Goal: Obtain resource: Download file/media

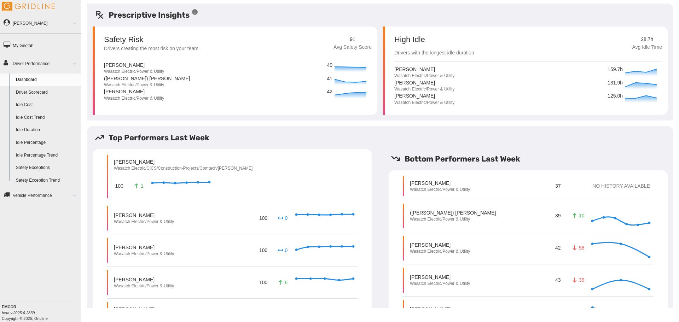
click at [25, 93] on link "Driver Scorecard" at bounding box center [47, 92] width 69 height 13
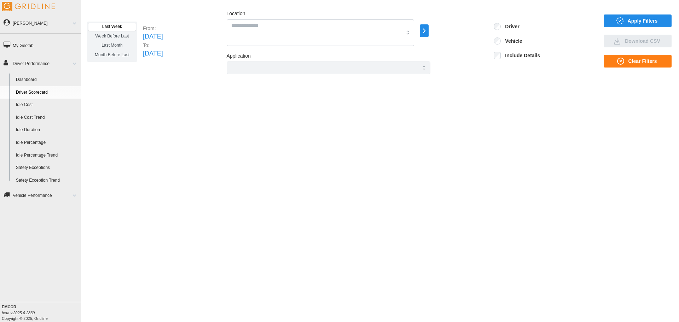
drag, startPoint x: 0, startPoint y: 0, endPoint x: 223, endPoint y: 135, distance: 261.0
click at [223, 135] on div "Last Week Week Before Last Last Month Month Before Last From: Sun Sep 28 2025 T…" at bounding box center [380, 156] width 598 height 304
click at [637, 21] on span "Apply Filters" at bounding box center [643, 21] width 30 height 12
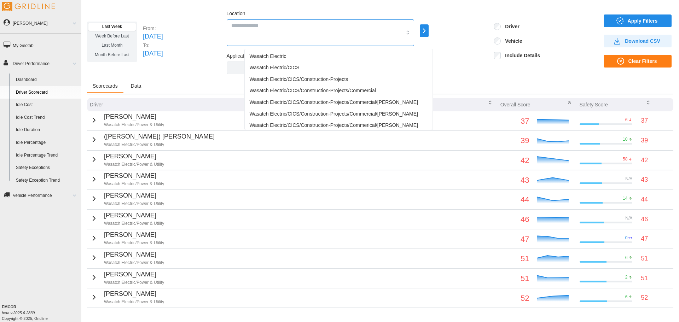
click at [267, 30] on div at bounding box center [320, 32] width 187 height 27
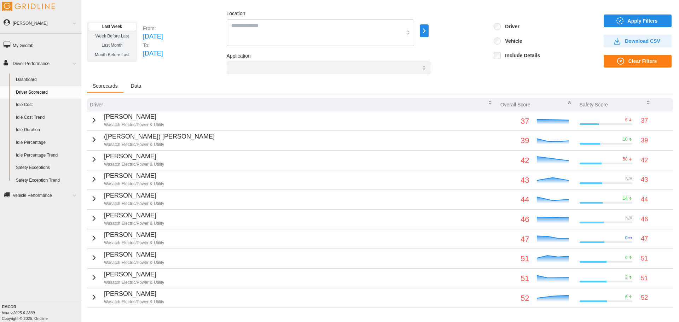
click at [297, 8] on div "Last Week Week Before Last Last Month Month Before Last From: Sun Sep 28 2025 T…" at bounding box center [380, 156] width 598 height 304
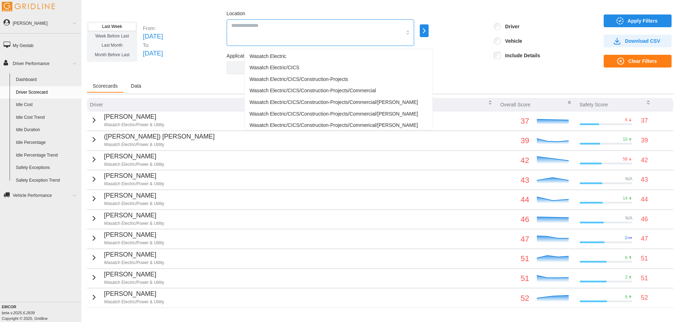
click at [360, 28] on input "Location" at bounding box center [316, 26] width 170 height 8
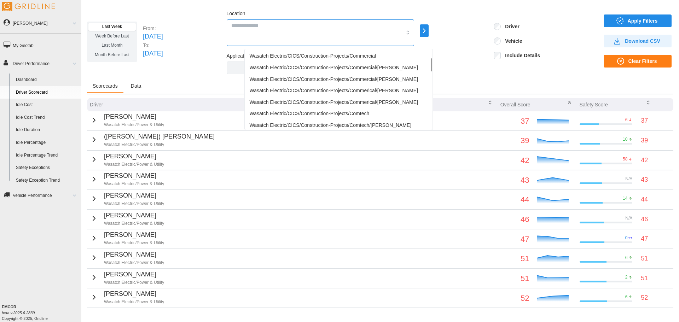
scroll to position [47, 0]
click at [389, 111] on span "Wasatch Electric/CICS/Construction-Projects/Comtech/Brandon Carlile" at bounding box center [331, 112] width 162 height 7
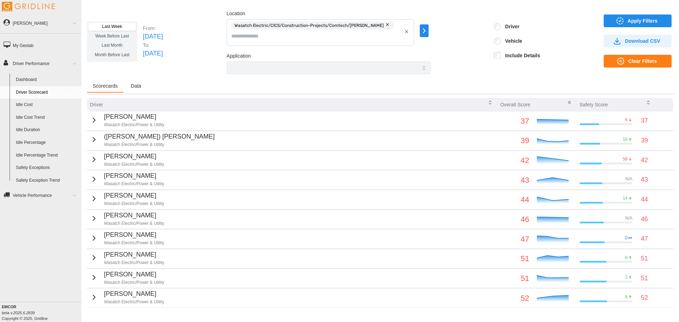
click at [629, 20] on span "Apply Filters" at bounding box center [643, 21] width 30 height 12
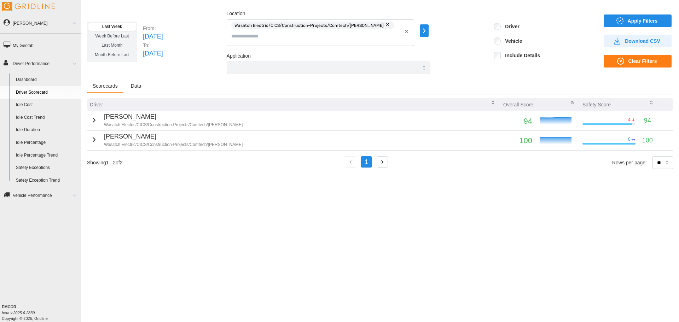
click at [409, 32] on icon "button" at bounding box center [406, 31] width 5 height 5
click at [501, 42] on div at bounding box center [497, 40] width 7 height 7
click at [627, 18] on span "Apply Filters" at bounding box center [636, 21] width 57 height 12
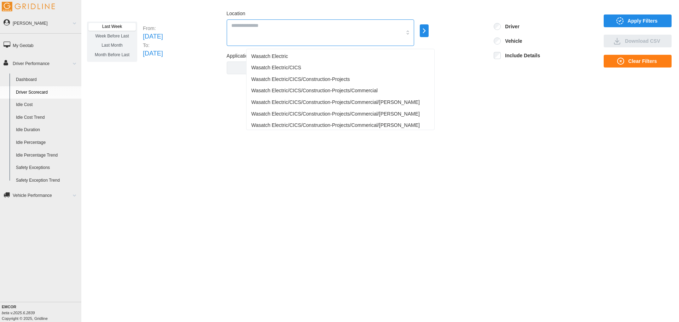
click at [338, 35] on div at bounding box center [320, 32] width 187 height 27
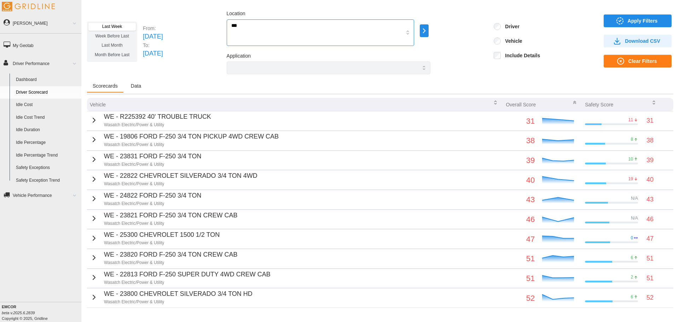
type input "***"
click at [618, 19] on icon "button" at bounding box center [620, 21] width 8 height 8
click at [409, 35] on div at bounding box center [320, 32] width 187 height 27
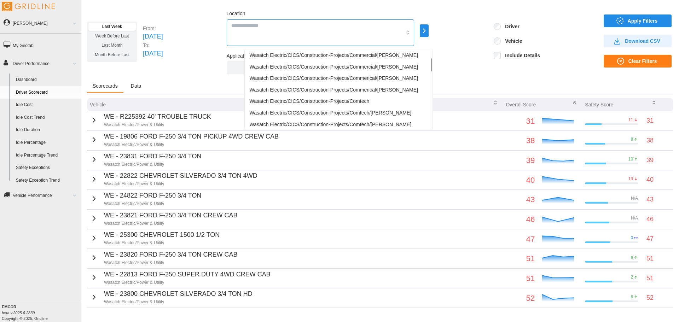
click at [379, 97] on div "Wasatch Electric/CICS/Construction-Projects/Comtech" at bounding box center [338, 101] width 185 height 12
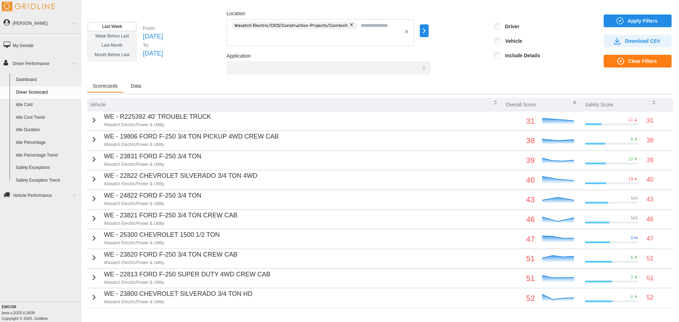
click at [636, 14] on div "Apply Filters Download CSV Clear Filters" at bounding box center [639, 41] width 70 height 55
click at [632, 23] on span "Apply Filters" at bounding box center [643, 21] width 30 height 12
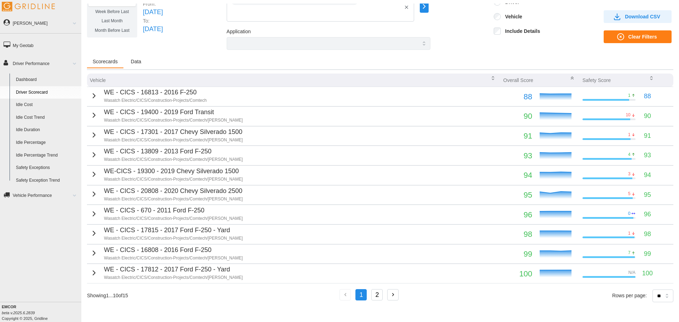
scroll to position [30, 0]
click at [118, 209] on p "WE - CICS - 670 - 2011 Ford F-250" at bounding box center [173, 211] width 139 height 10
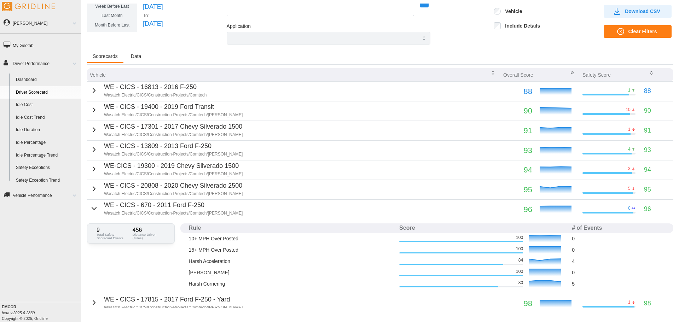
click at [90, 205] on icon "button" at bounding box center [94, 208] width 8 height 8
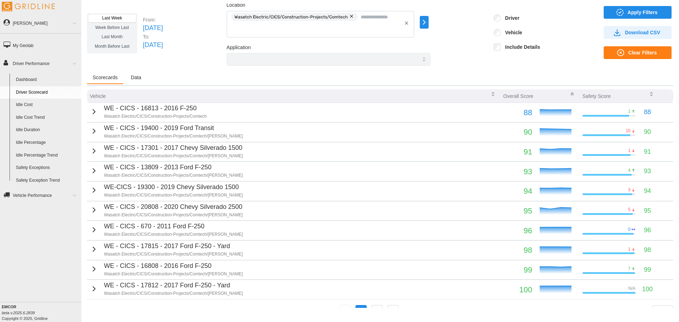
scroll to position [0, 0]
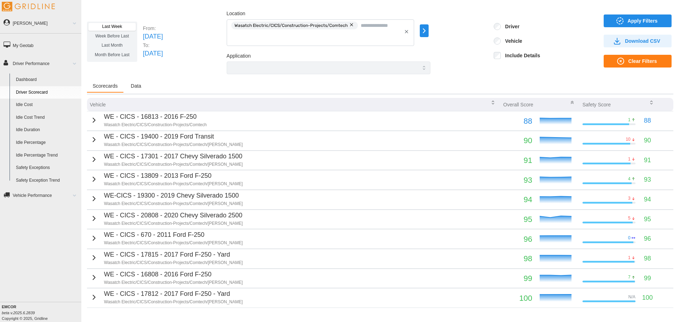
click at [428, 29] on icon "button" at bounding box center [424, 31] width 8 height 8
click at [428, 31] on icon "button" at bounding box center [424, 31] width 8 height 8
click at [356, 24] on button "button" at bounding box center [352, 25] width 8 height 8
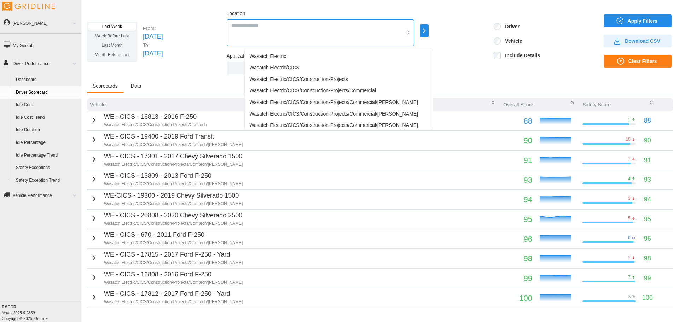
click at [332, 33] on div at bounding box center [320, 32] width 187 height 27
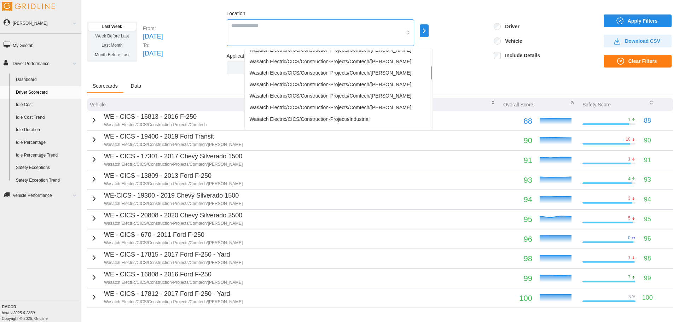
scroll to position [94, 0]
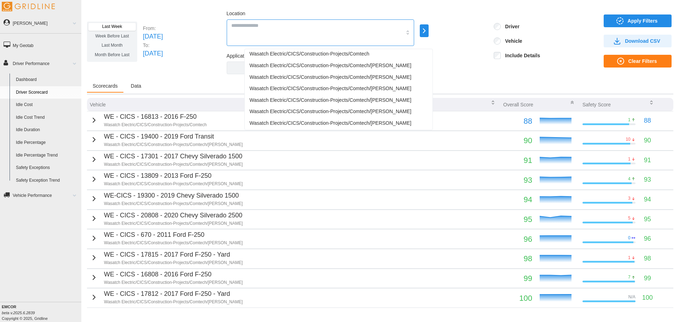
click at [355, 68] on span "Wasatch Electric/CICS/Construction-Projects/Comtech/Brandon Carlile" at bounding box center [331, 65] width 162 height 7
click at [629, 19] on span "Apply Filters" at bounding box center [643, 21] width 30 height 12
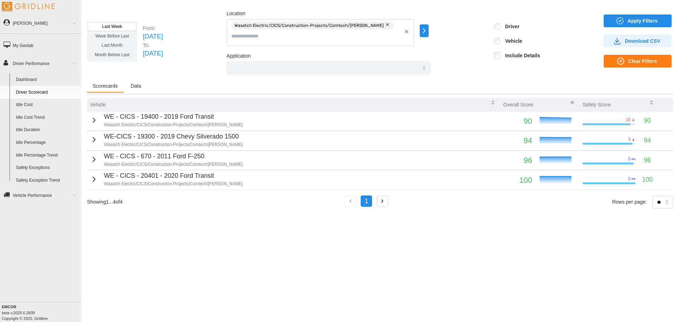
click at [643, 39] on span "Download CSV" at bounding box center [642, 41] width 35 height 12
click at [135, 84] on span "Data" at bounding box center [136, 85] width 11 height 5
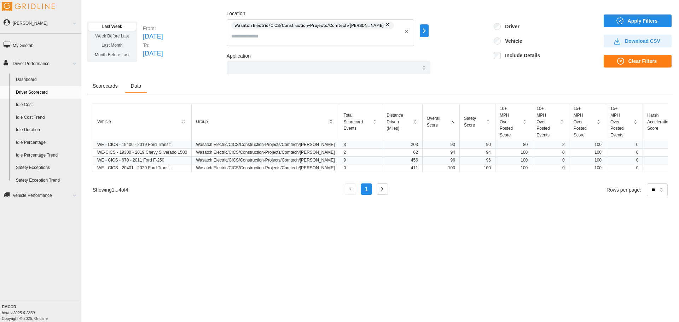
click at [108, 85] on span "Scorecards" at bounding box center [105, 85] width 25 height 5
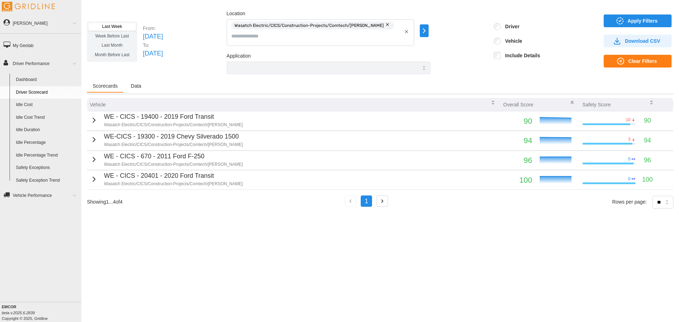
click at [136, 124] on p "Wasatch Electric/CICS/Construction-Projects/Comtech/Brandon Carlile" at bounding box center [173, 125] width 139 height 6
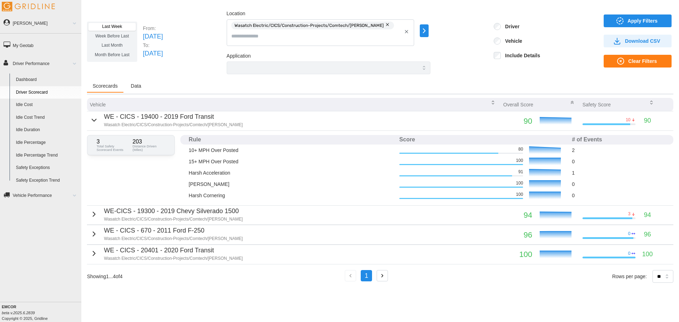
click at [92, 217] on icon "button" at bounding box center [94, 214] width 8 height 8
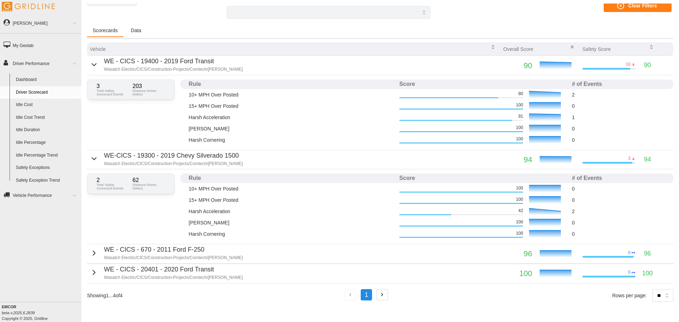
scroll to position [58, 0]
click at [92, 253] on icon "button" at bounding box center [94, 253] width 8 height 8
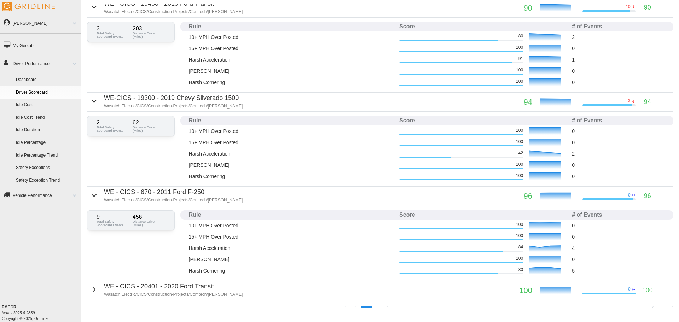
scroll to position [130, 0]
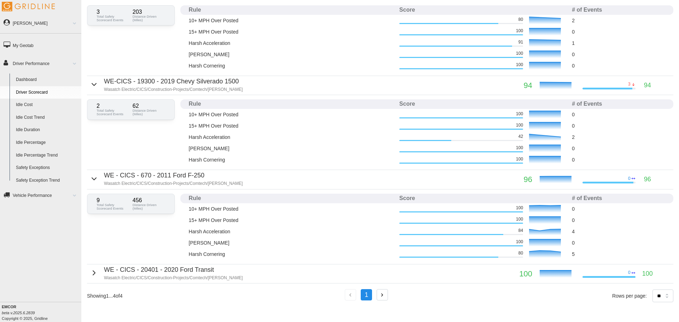
click at [94, 275] on icon "button" at bounding box center [94, 273] width 8 height 8
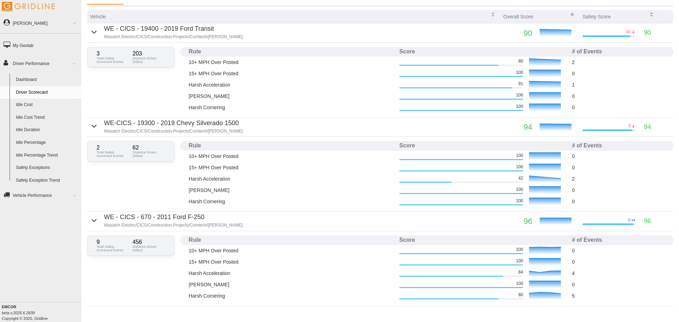
scroll to position [0, 0]
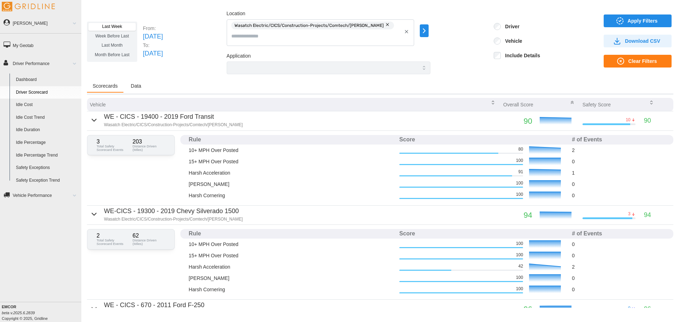
click at [617, 42] on icon "button" at bounding box center [617, 40] width 0 height 4
drag, startPoint x: 213, startPoint y: 168, endPoint x: 369, endPoint y: 178, distance: 156.6
click at [369, 179] on td "Harsh Braking" at bounding box center [291, 184] width 210 height 11
click at [90, 118] on icon "button" at bounding box center [94, 120] width 8 height 8
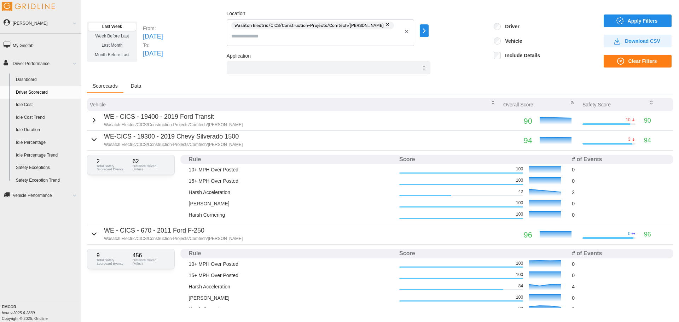
drag, startPoint x: 296, startPoint y: 128, endPoint x: 427, endPoint y: 89, distance: 136.1
click at [427, 89] on div "Scorecards Data" at bounding box center [380, 87] width 586 height 14
click at [138, 87] on span "Data" at bounding box center [136, 85] width 11 height 5
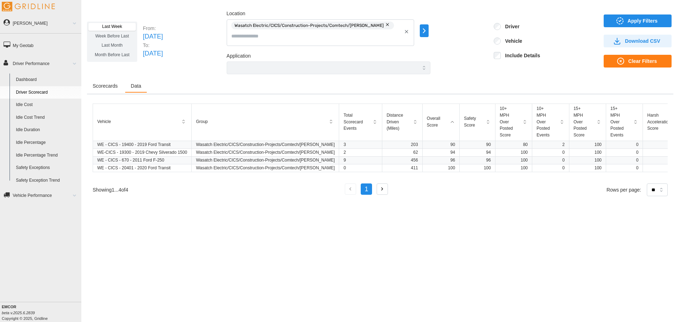
click at [112, 89] on button "Scorecards" at bounding box center [105, 86] width 36 height 13
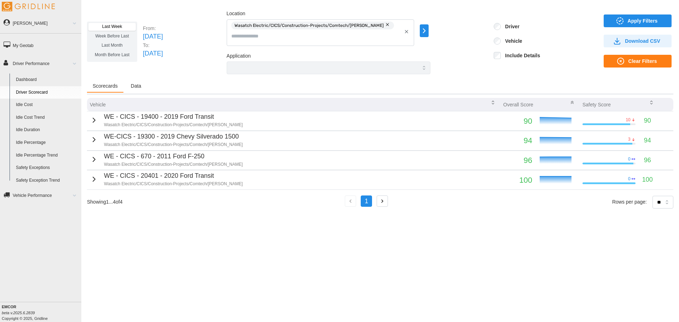
click at [91, 139] on icon "button" at bounding box center [94, 139] width 8 height 8
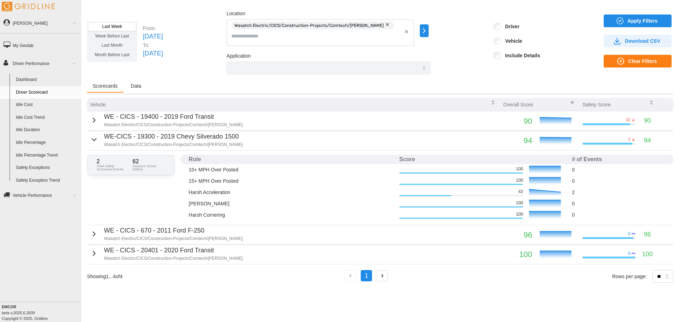
click at [90, 117] on icon "button" at bounding box center [94, 120] width 8 height 8
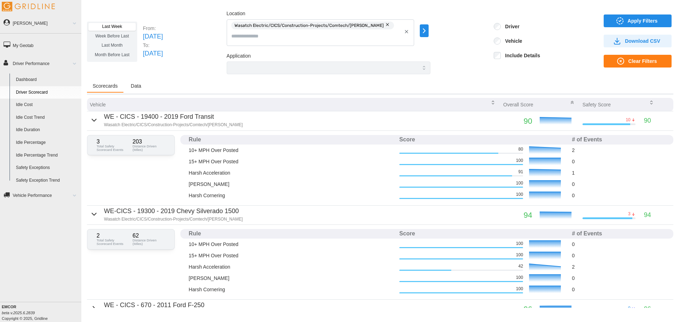
click at [90, 117] on icon "button" at bounding box center [94, 120] width 8 height 8
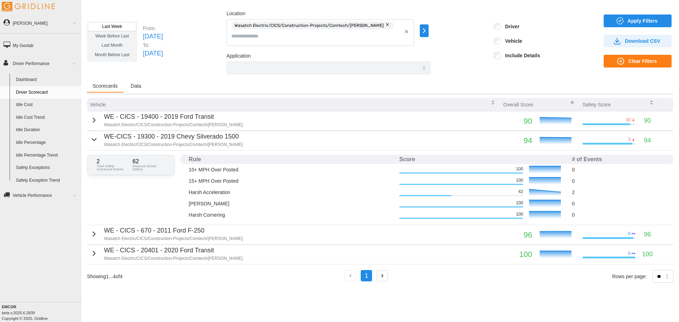
click at [111, 124] on p "Wasatch Electric/CICS/Construction-Projects/Comtech/Brandon Carlile" at bounding box center [173, 125] width 139 height 6
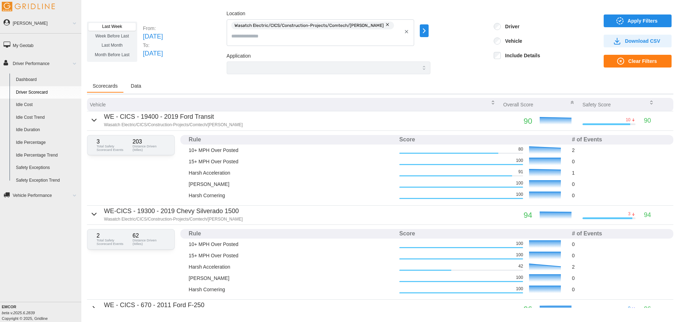
click at [111, 124] on p "Wasatch Electric/CICS/Construction-Projects/Comtech/Brandon Carlile" at bounding box center [173, 125] width 139 height 6
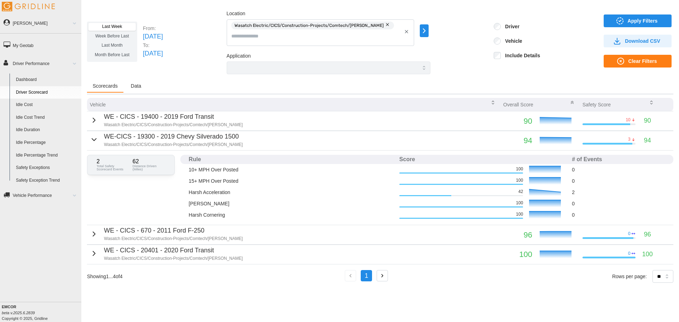
drag, startPoint x: 115, startPoint y: 120, endPoint x: 203, endPoint y: 83, distance: 94.8
click at [203, 83] on div "Scorecards Data" at bounding box center [380, 87] width 586 height 14
click at [392, 25] on button "button" at bounding box center [388, 25] width 8 height 8
click at [414, 32] on div at bounding box center [320, 32] width 187 height 27
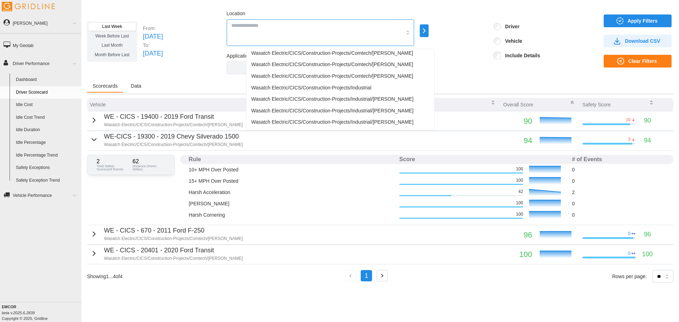
scroll to position [47, 0]
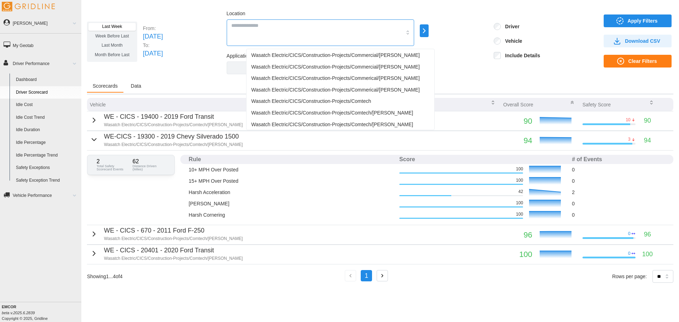
click at [395, 111] on span "Wasatch Electric/CICS/Construction-Projects/Comtech/Brandon Carlile" at bounding box center [332, 112] width 162 height 7
click at [484, 45] on div "Last Week Week Before Last Last Month Month Before Last From: Sun Sep 28 2025 T…" at bounding box center [380, 41] width 586 height 65
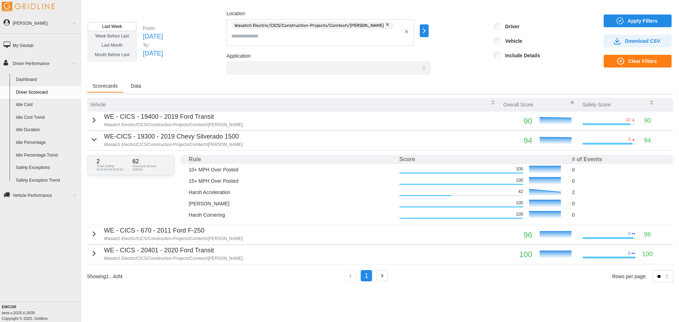
click at [93, 139] on icon "button" at bounding box center [94, 140] width 4 height 2
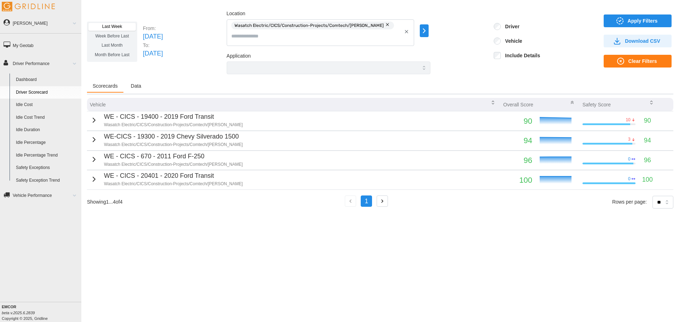
click at [97, 159] on div "WE - CICS - 670 - 2011 Ford F-250 Wasatch Electric/CICS/Construction-Projects/C…" at bounding box center [166, 160] width 153 height 16
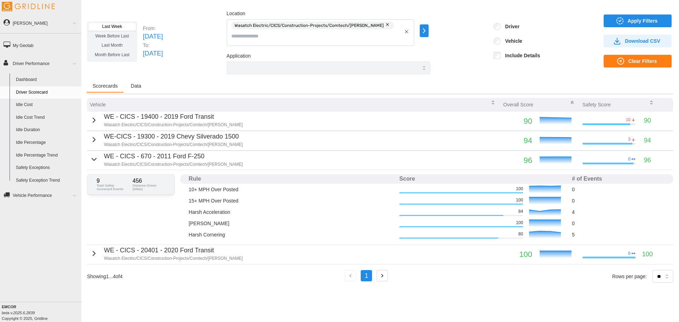
click at [90, 158] on icon "button" at bounding box center [94, 159] width 8 height 8
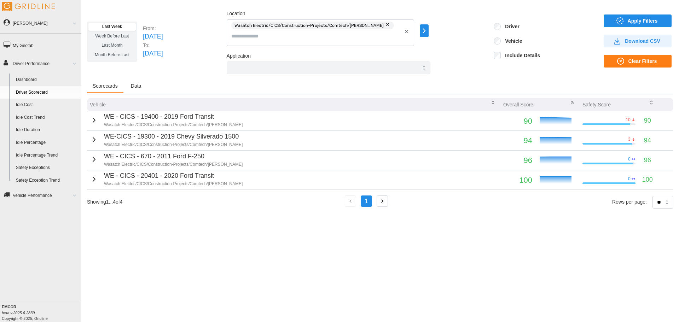
click at [91, 180] on icon "button" at bounding box center [94, 179] width 8 height 8
